Goal: Task Accomplishment & Management: Use online tool/utility

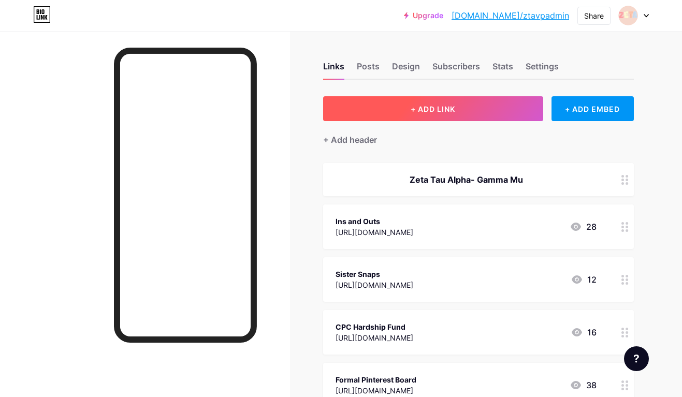
click at [472, 114] on button "+ ADD LINK" at bounding box center [433, 108] width 220 height 25
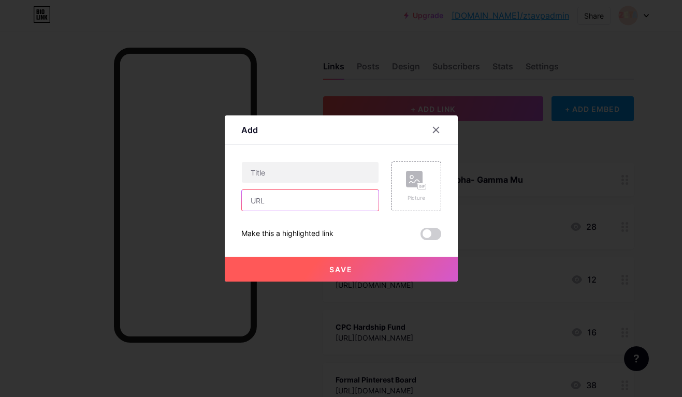
click at [315, 198] on input "text" at bounding box center [310, 200] width 137 height 21
paste input "[URL][DOMAIN_NAME]"
type input "[URL][DOMAIN_NAME]"
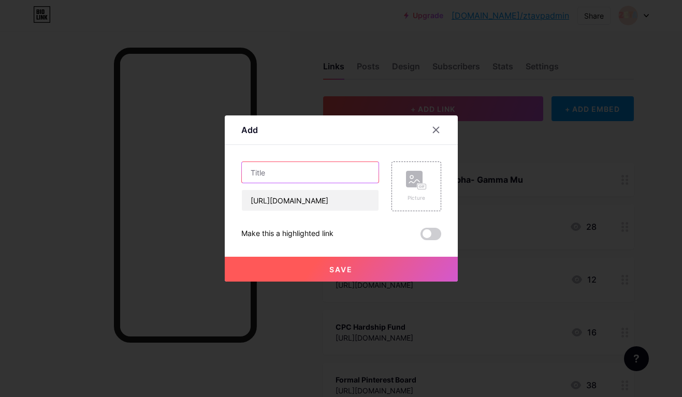
click at [295, 177] on input "text" at bounding box center [310, 172] width 137 height 21
type input "Composite Sign Up [PERSON_NAME]"
click at [323, 266] on button "Save" at bounding box center [341, 269] width 233 height 25
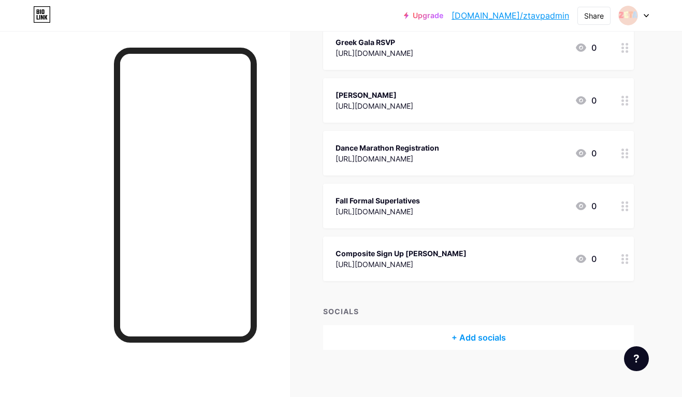
scroll to position [659, 0]
